Goal: Task Accomplishment & Management: Manage account settings

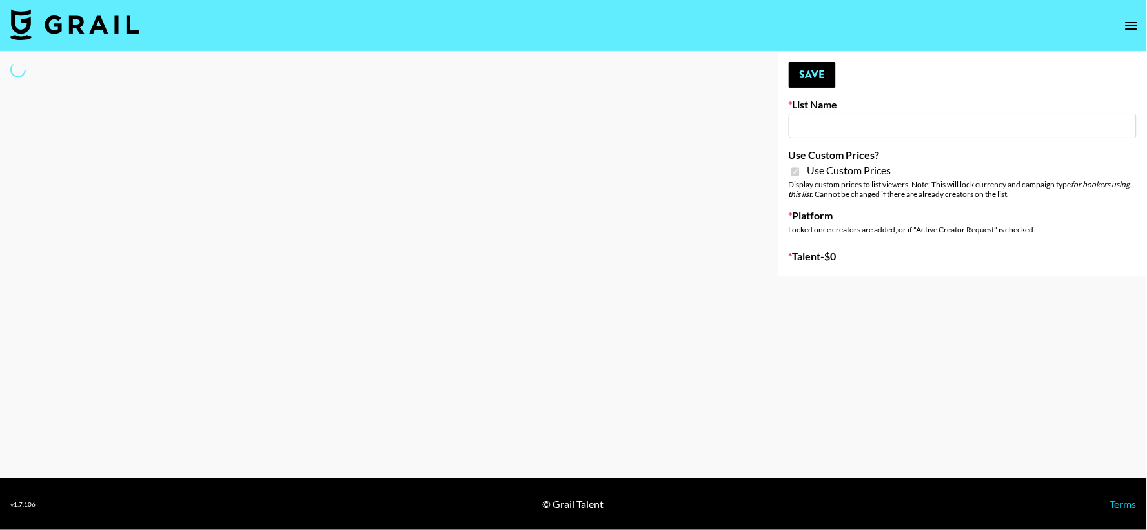
type input "ZENOWELL AI"
checkbox input "true"
select select "Brand"
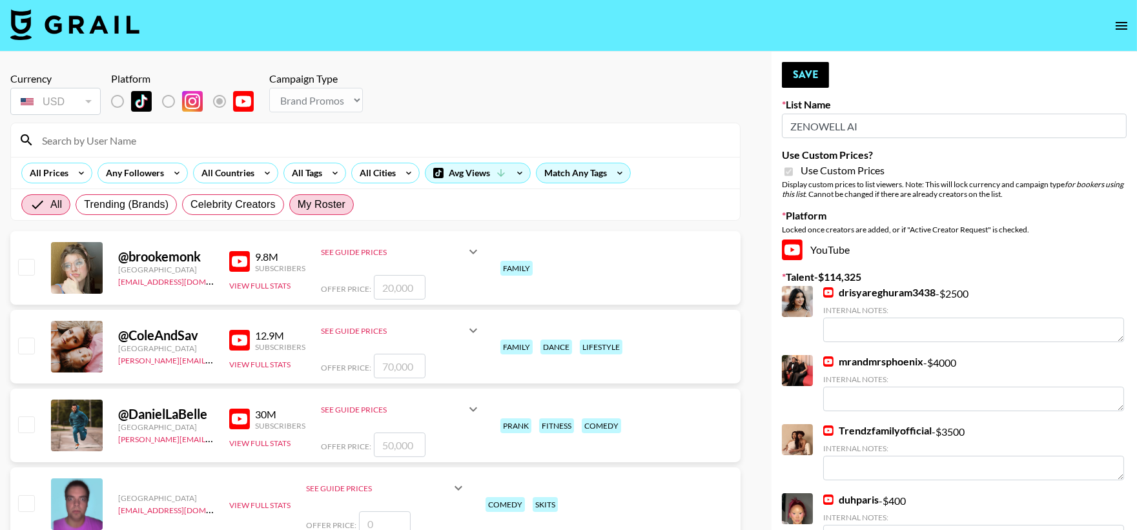
click at [305, 213] on label "My Roster" at bounding box center [321, 204] width 65 height 21
click at [298, 205] on input "My Roster" at bounding box center [298, 205] width 0 height 0
radio input "true"
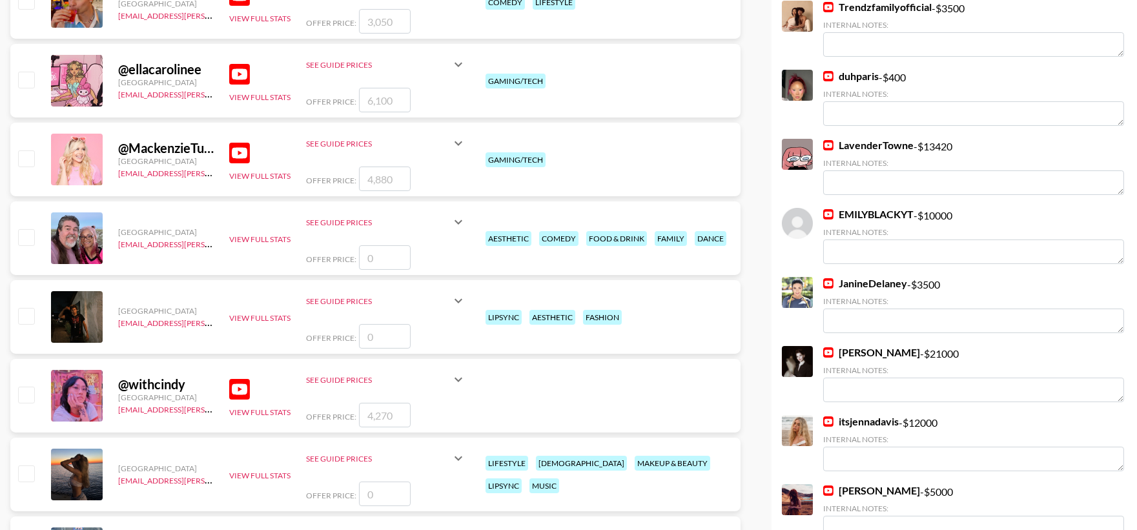
scroll to position [425, 0]
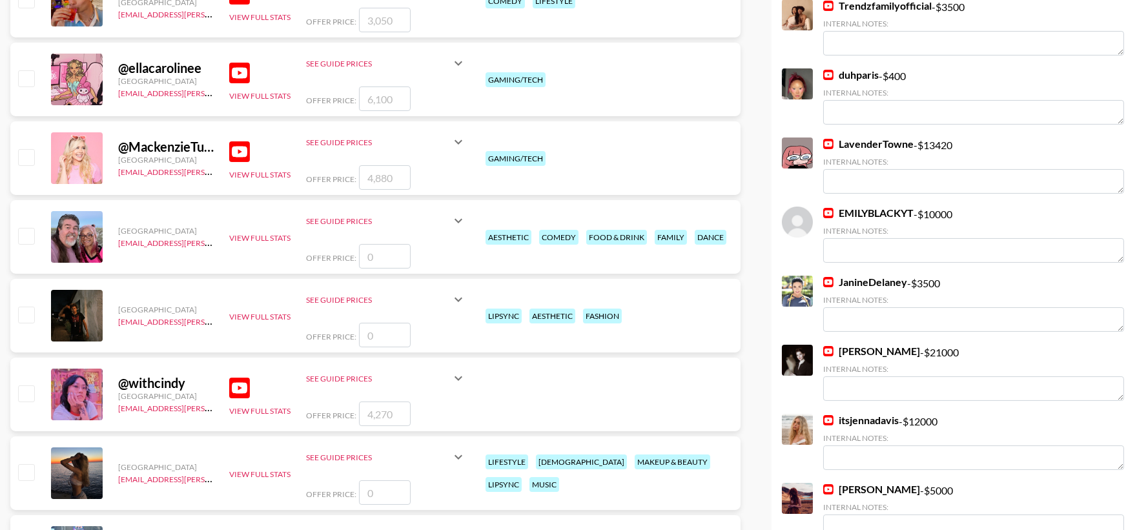
click at [21, 391] on input "checkbox" at bounding box center [25, 392] width 15 height 15
checkbox input "true"
type input "4270"
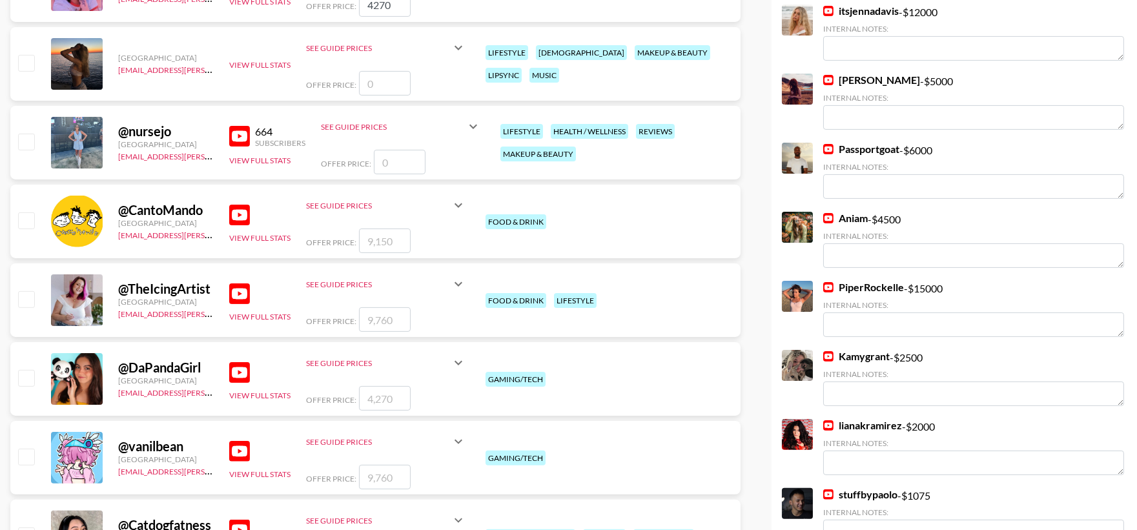
scroll to position [1042, 0]
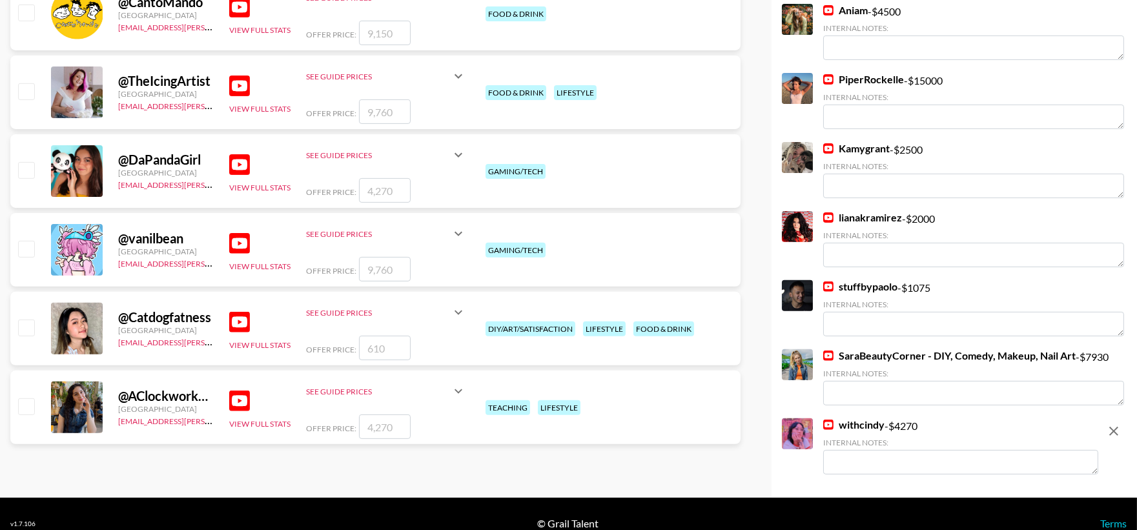
click at [21, 94] on input "checkbox" at bounding box center [25, 90] width 15 height 15
checkbox input "true"
type input "9760"
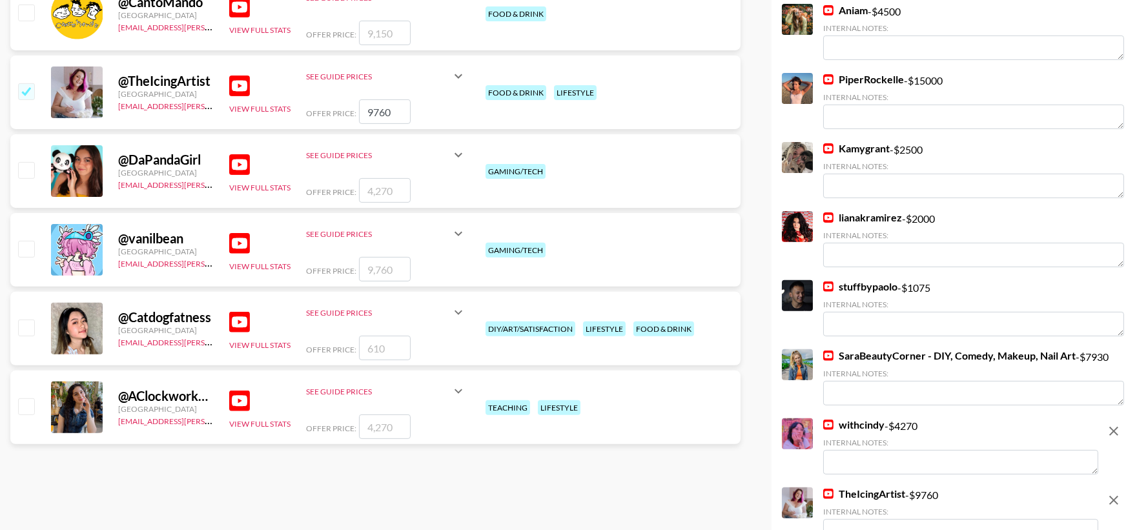
click at [26, 407] on input "checkbox" at bounding box center [25, 405] width 15 height 15
checkbox input "true"
type input "4270"
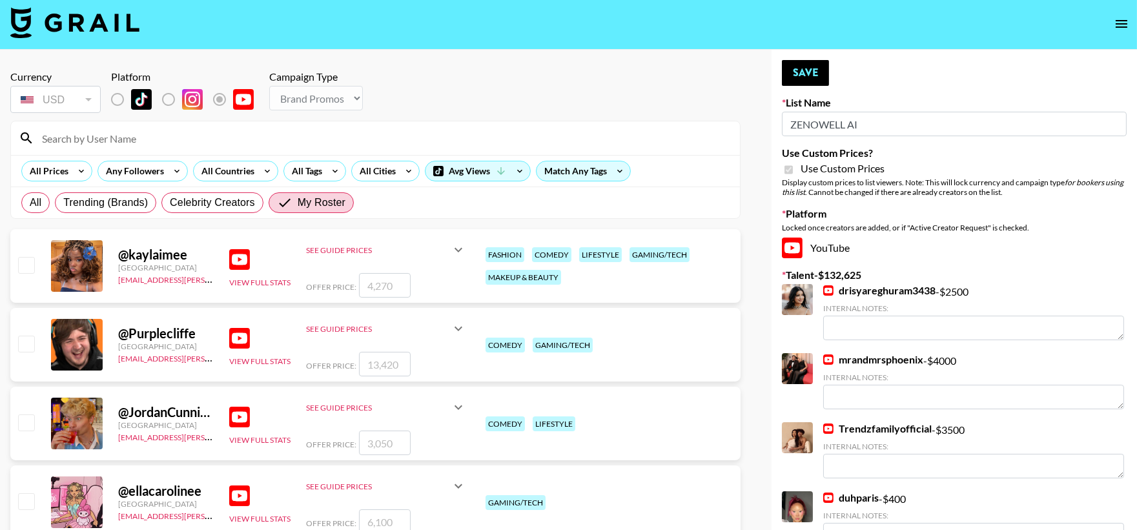
scroll to position [5, 0]
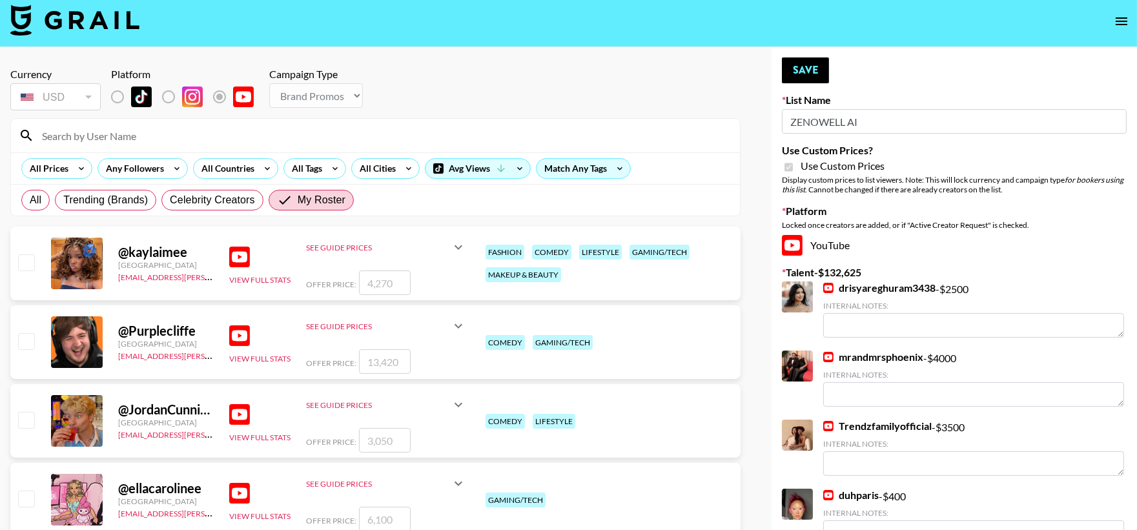
click at [797, 57] on button "Save" at bounding box center [805, 70] width 47 height 26
